Goal: Task Accomplishment & Management: Complete application form

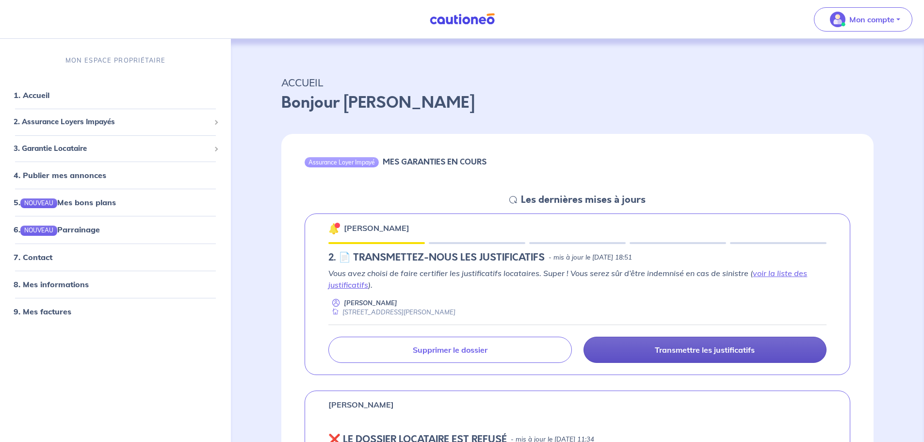
click at [717, 351] on p "Transmettre les justificatifs" at bounding box center [704, 350] width 100 height 10
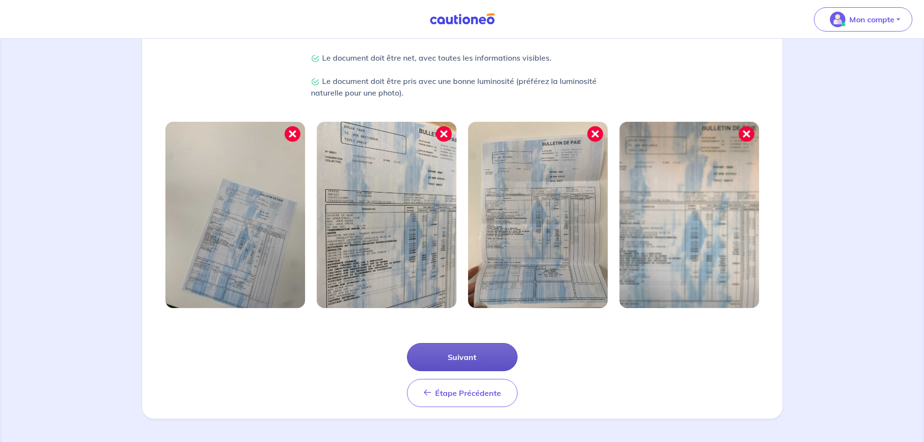
click at [483, 361] on button "Suivant" at bounding box center [462, 357] width 111 height 28
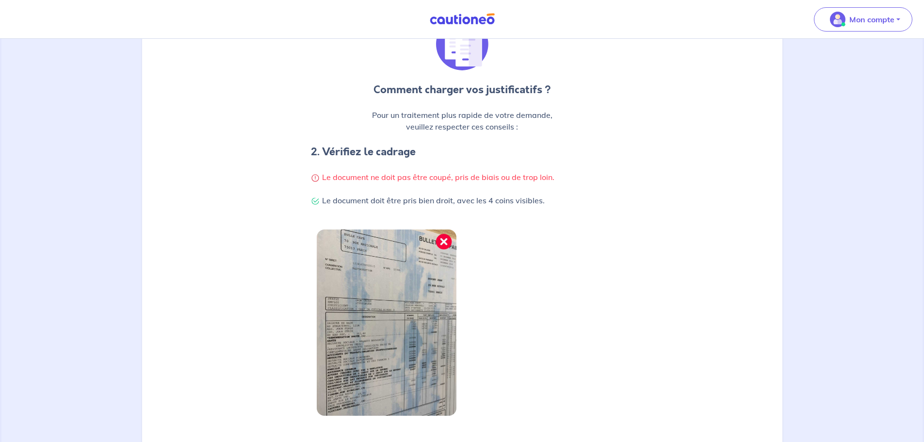
scroll to position [206, 0]
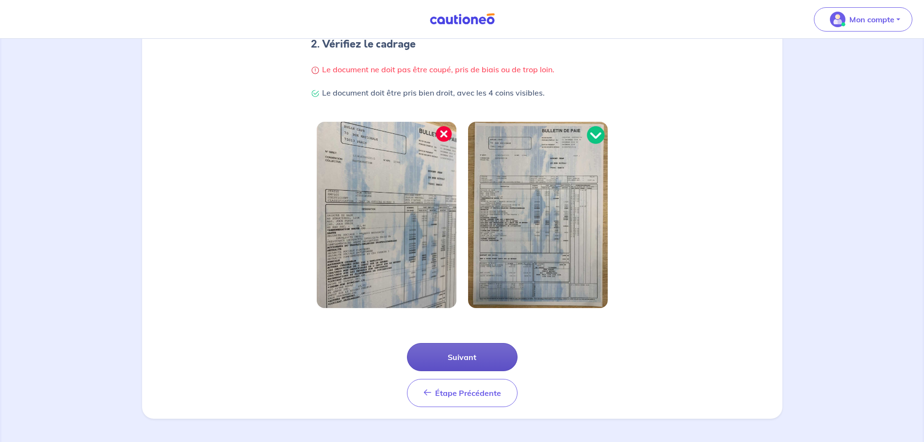
click at [479, 356] on button "Suivant" at bounding box center [462, 357] width 111 height 28
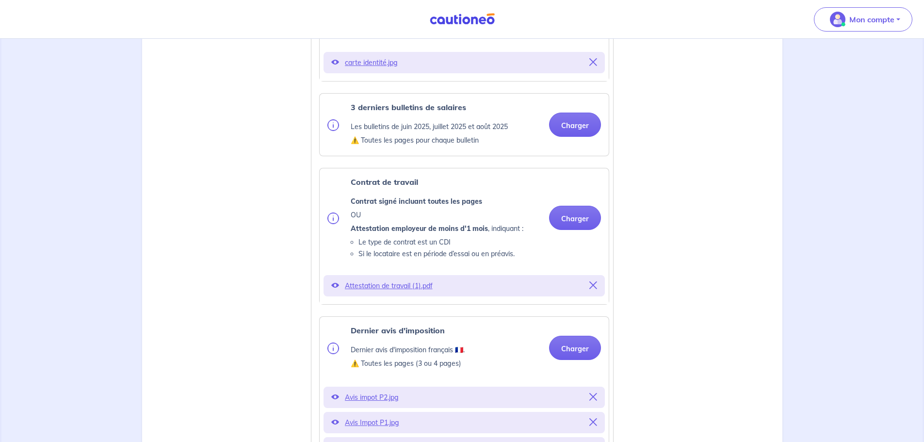
scroll to position [485, 0]
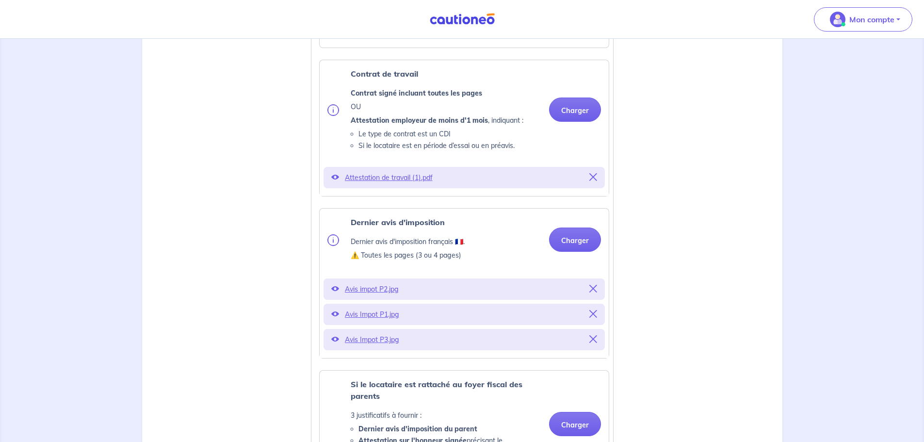
click at [597, 300] on div "Avis impot P2.jpg" at bounding box center [463, 288] width 281 height 21
click at [593, 292] on icon at bounding box center [593, 289] width 8 height 8
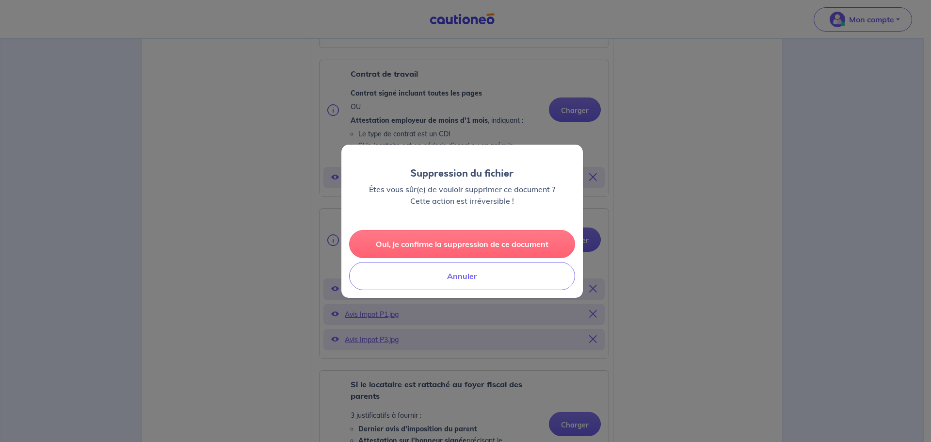
click at [495, 237] on button "Oui, je confirme la suppression de ce document" at bounding box center [462, 244] width 226 height 28
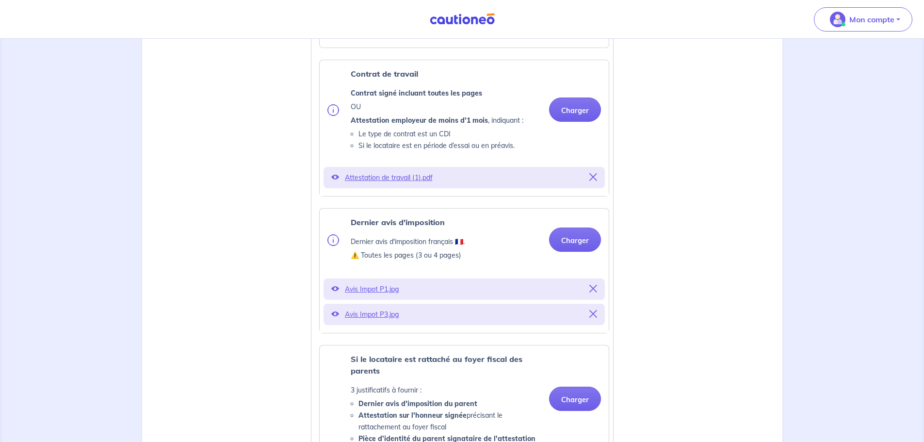
click at [595, 292] on icon at bounding box center [593, 289] width 8 height 8
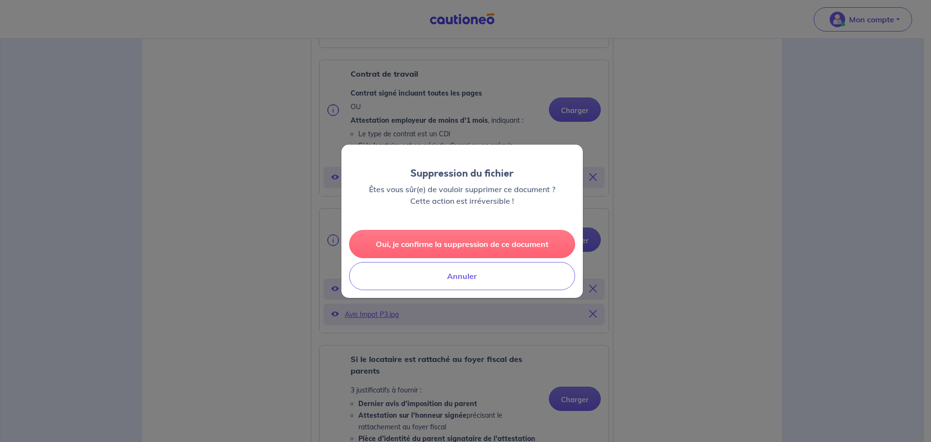
click at [512, 241] on button "Oui, je confirme la suppression de ce document" at bounding box center [462, 244] width 226 height 28
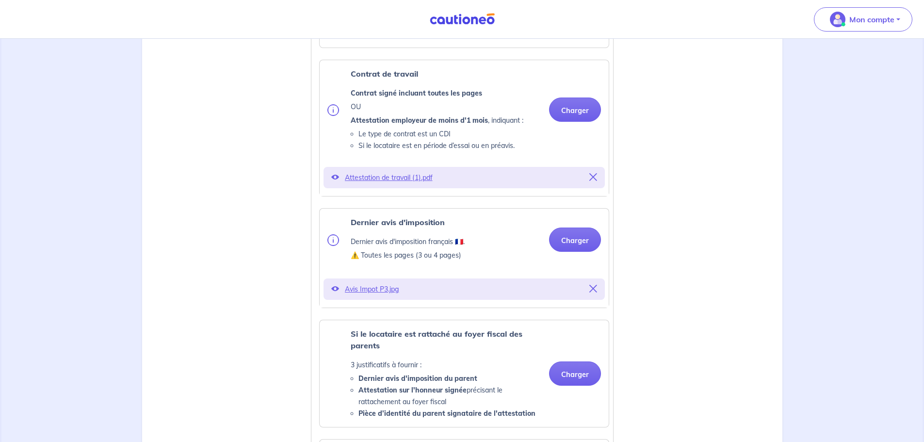
click at [590, 292] on icon at bounding box center [593, 289] width 8 height 8
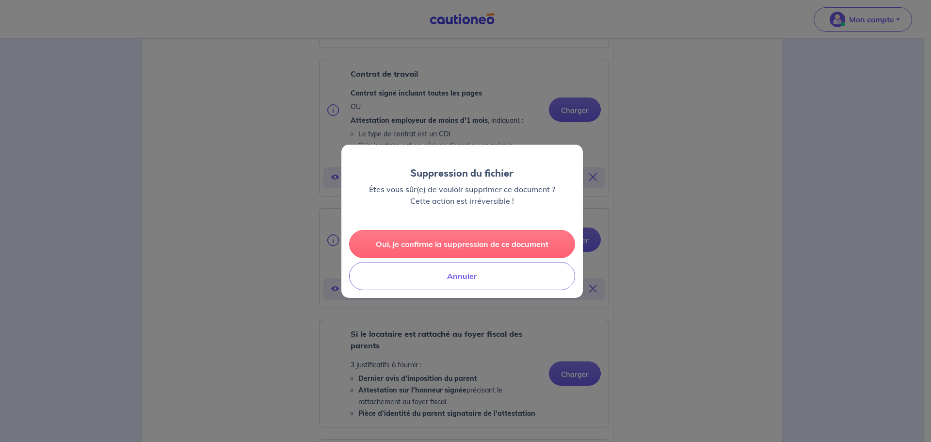
click at [479, 237] on button "Oui, je confirme la suppression de ce document" at bounding box center [462, 244] width 226 height 28
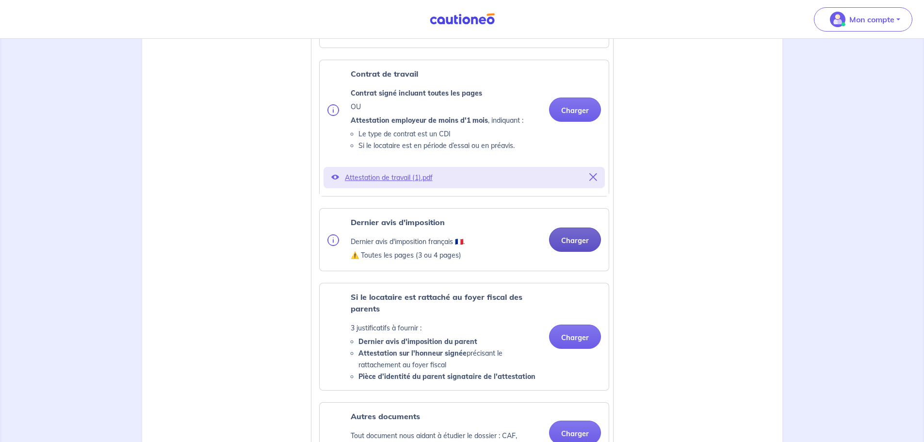
click at [584, 250] on button "Charger" at bounding box center [575, 239] width 52 height 24
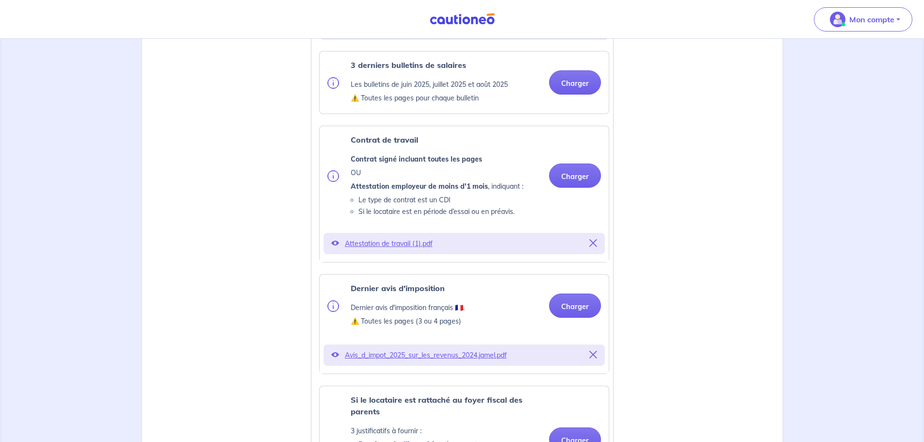
scroll to position [388, 0]
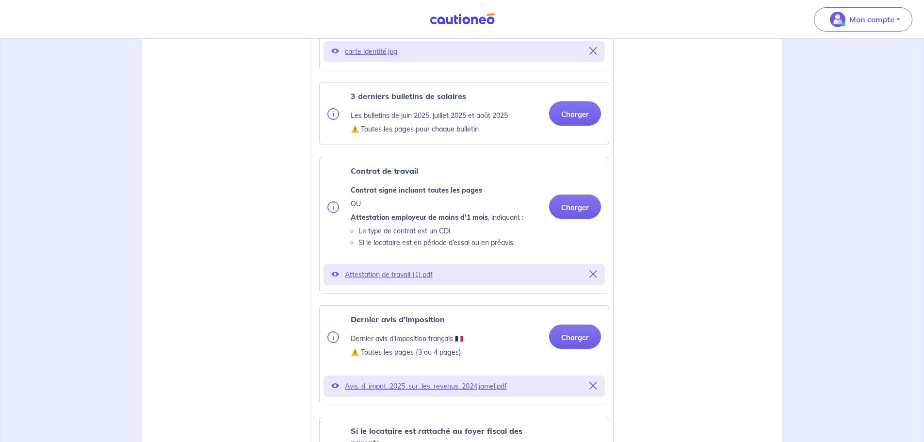
click at [594, 278] on icon at bounding box center [593, 274] width 8 height 8
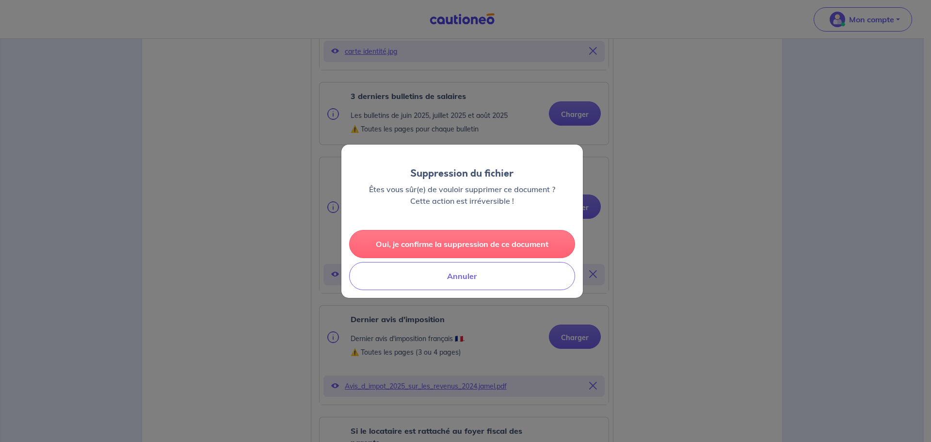
click at [499, 243] on button "Oui, je confirme la suppression de ce document" at bounding box center [462, 244] width 226 height 28
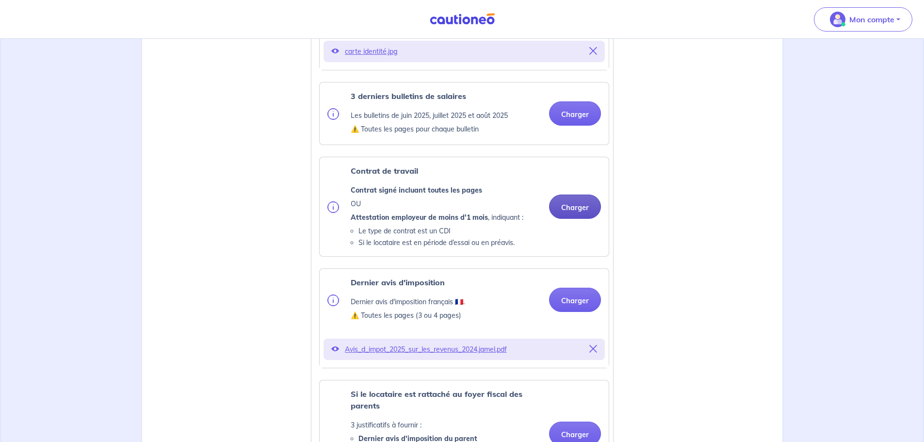
click at [576, 219] on button "Charger" at bounding box center [575, 206] width 52 height 24
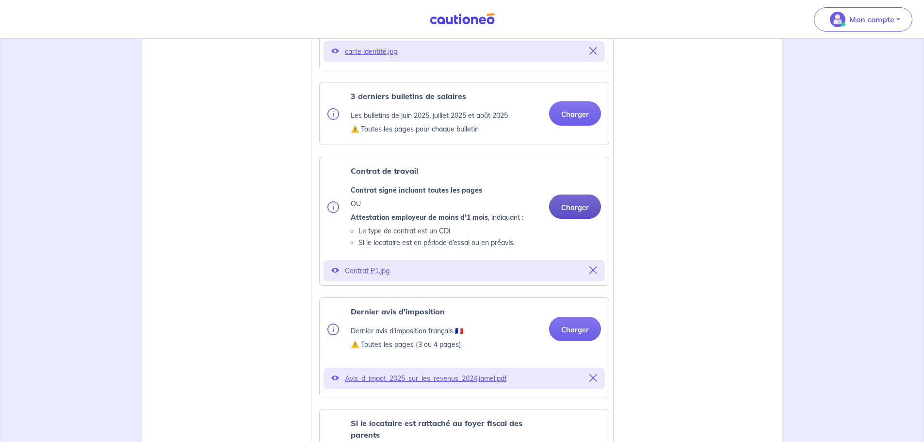
click at [575, 216] on button "Charger" at bounding box center [575, 206] width 52 height 24
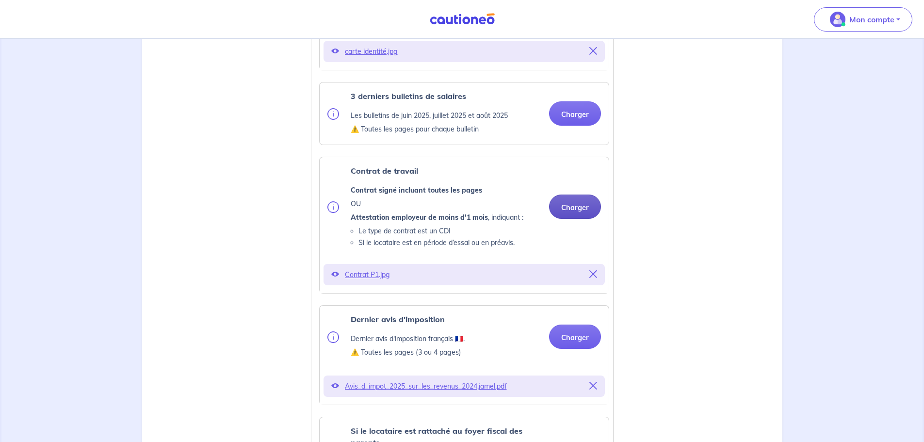
click at [577, 218] on button "Charger" at bounding box center [575, 206] width 52 height 24
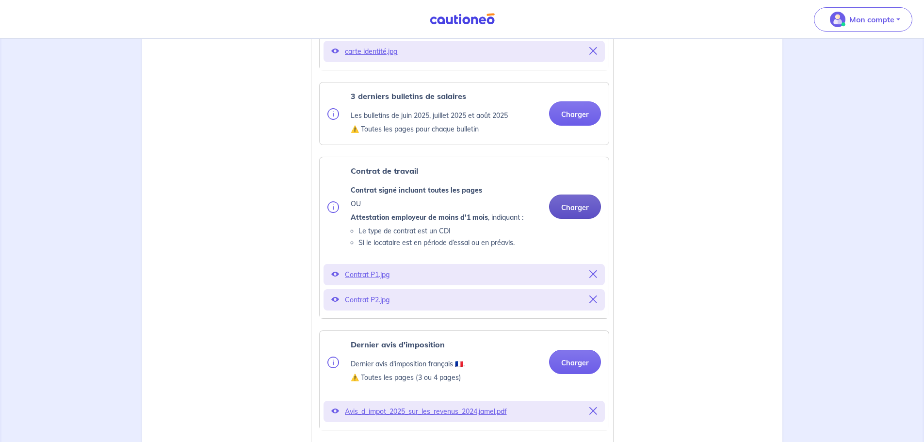
click at [582, 216] on button "Charger" at bounding box center [575, 206] width 52 height 24
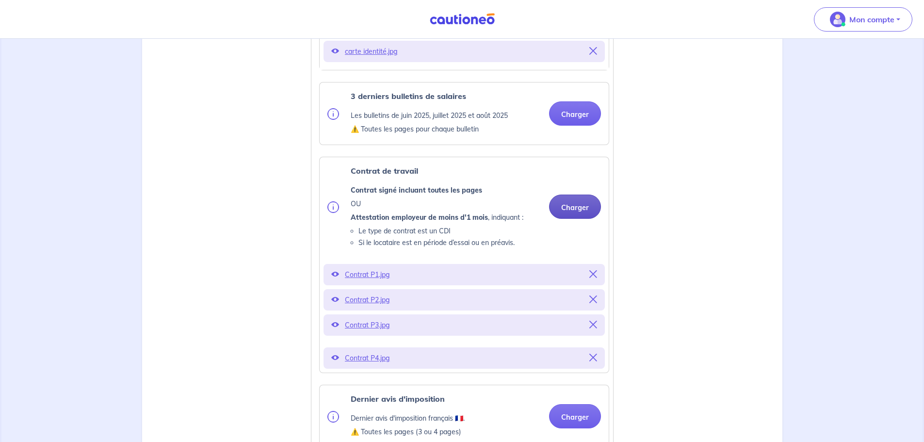
click at [585, 218] on button "Charger" at bounding box center [575, 206] width 52 height 24
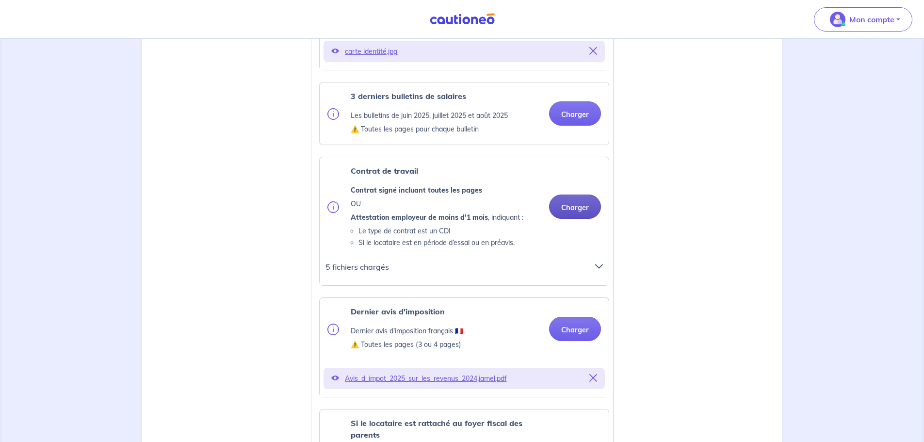
click at [582, 216] on button "Charger" at bounding box center [575, 206] width 52 height 24
click at [583, 218] on button "Charger" at bounding box center [575, 206] width 52 height 24
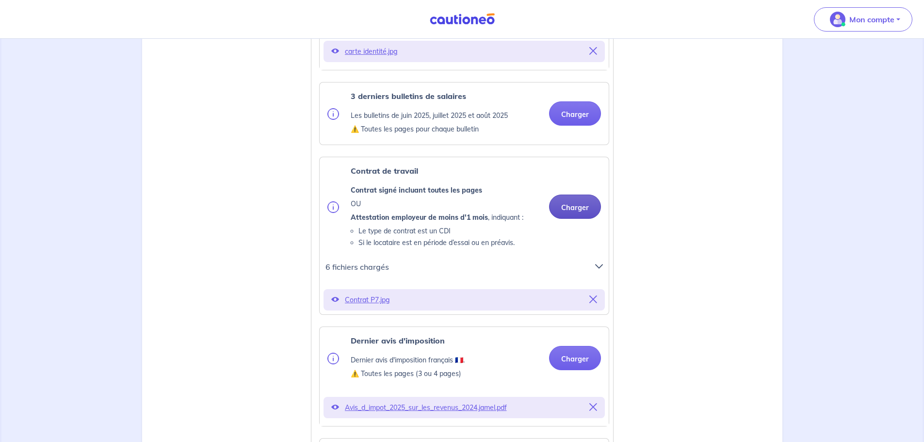
click at [580, 219] on button "Charger" at bounding box center [575, 206] width 52 height 24
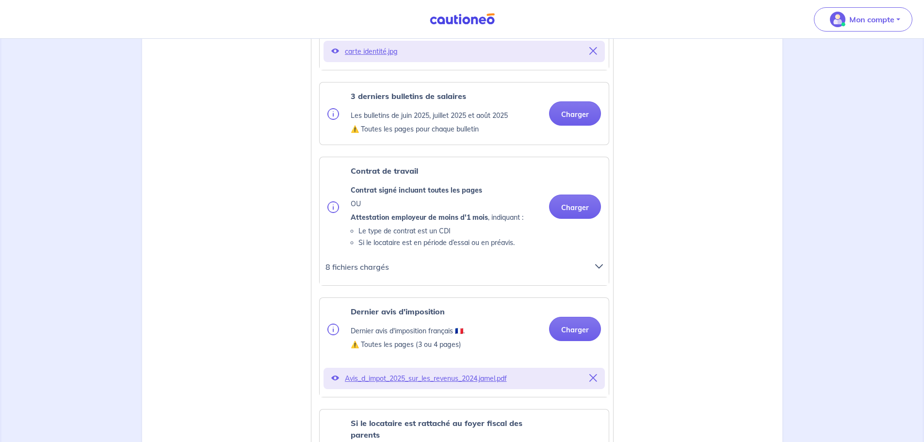
click at [595, 270] on icon at bounding box center [599, 266] width 8 height 8
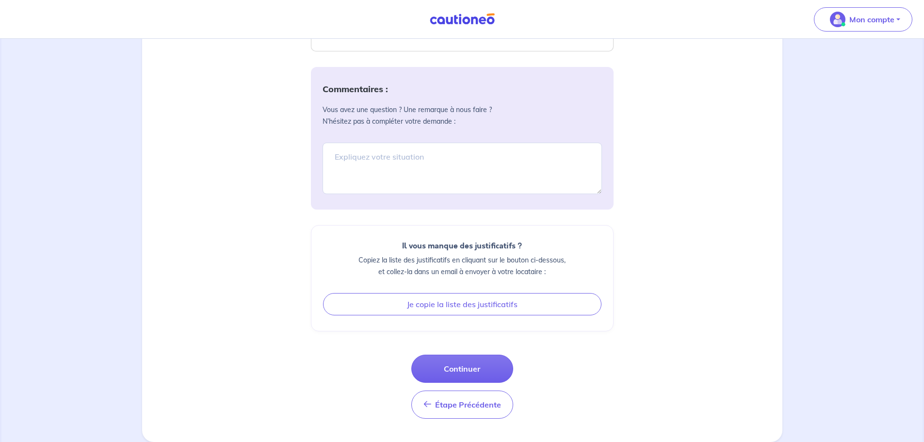
scroll to position [1290, 0]
click at [498, 372] on button "Continuer" at bounding box center [462, 368] width 102 height 28
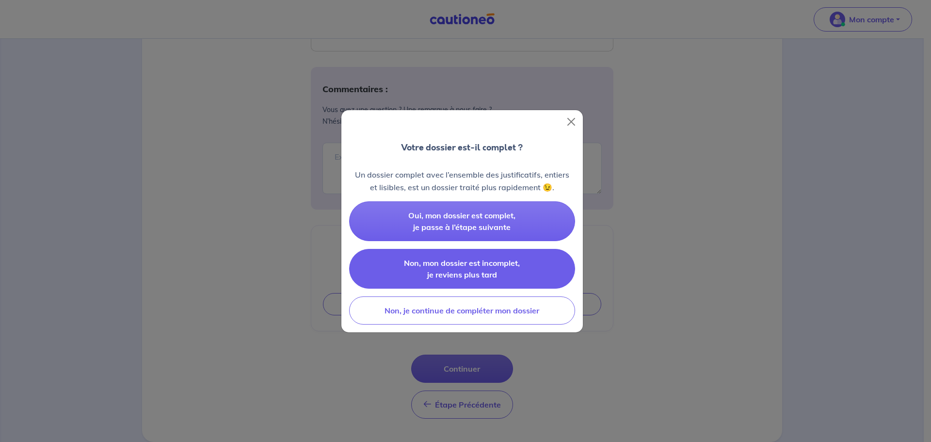
click at [521, 262] on button "Non, mon dossier est incomplet, je reviens plus tard" at bounding box center [462, 269] width 226 height 40
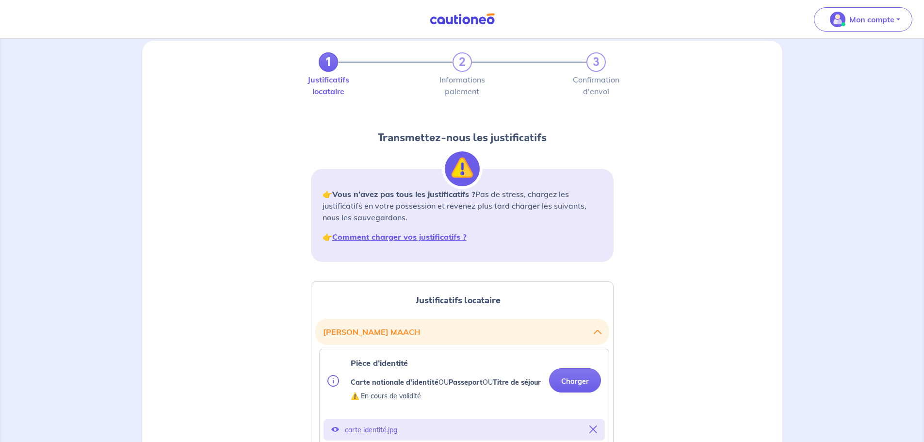
scroll to position [0, 0]
